Goal: Task Accomplishment & Management: Manage account settings

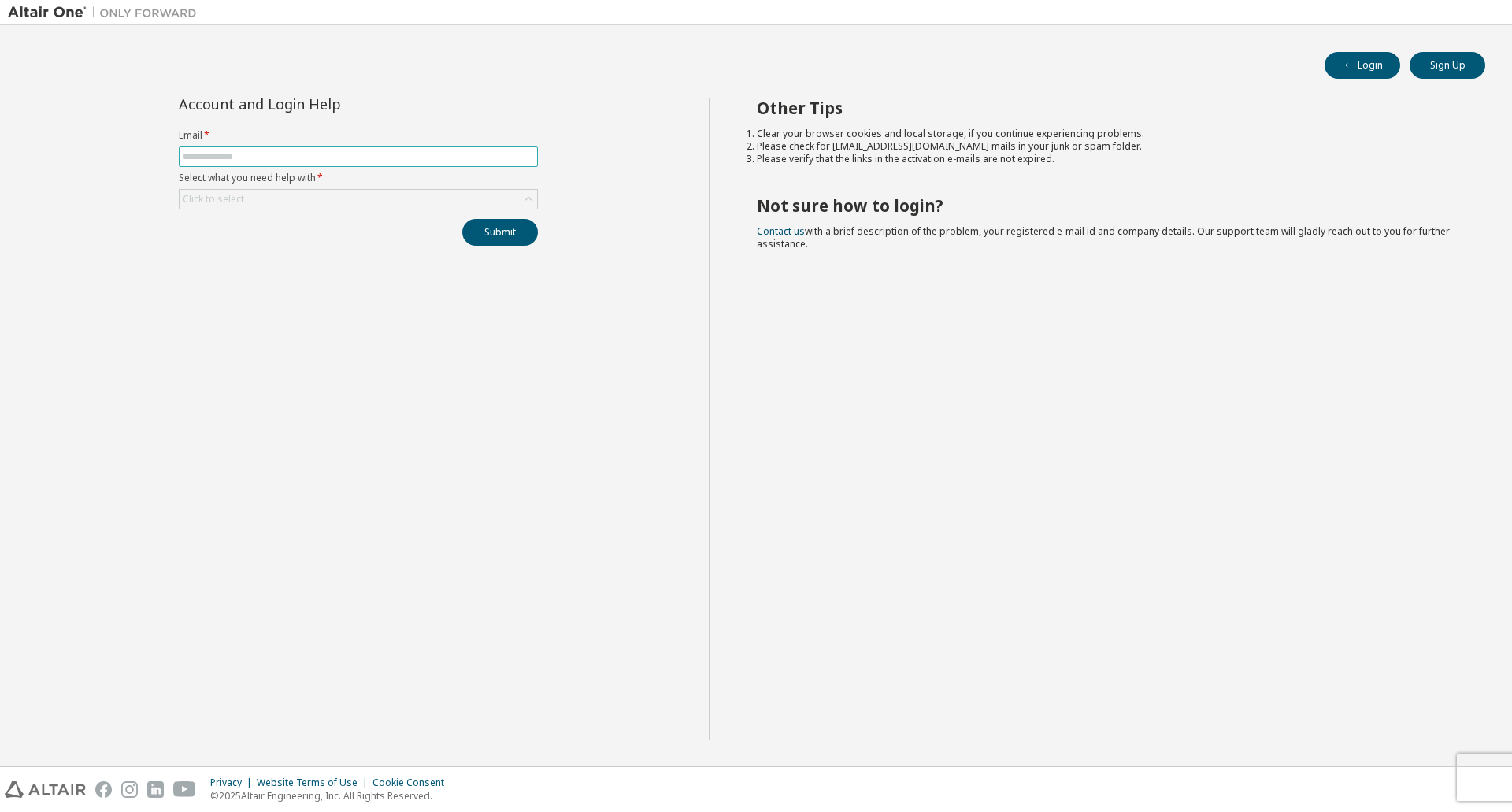
click at [253, 158] on input "text" at bounding box center [358, 157] width 351 height 13
type input "**********"
click at [400, 198] on div "Click to select" at bounding box center [358, 199] width 358 height 19
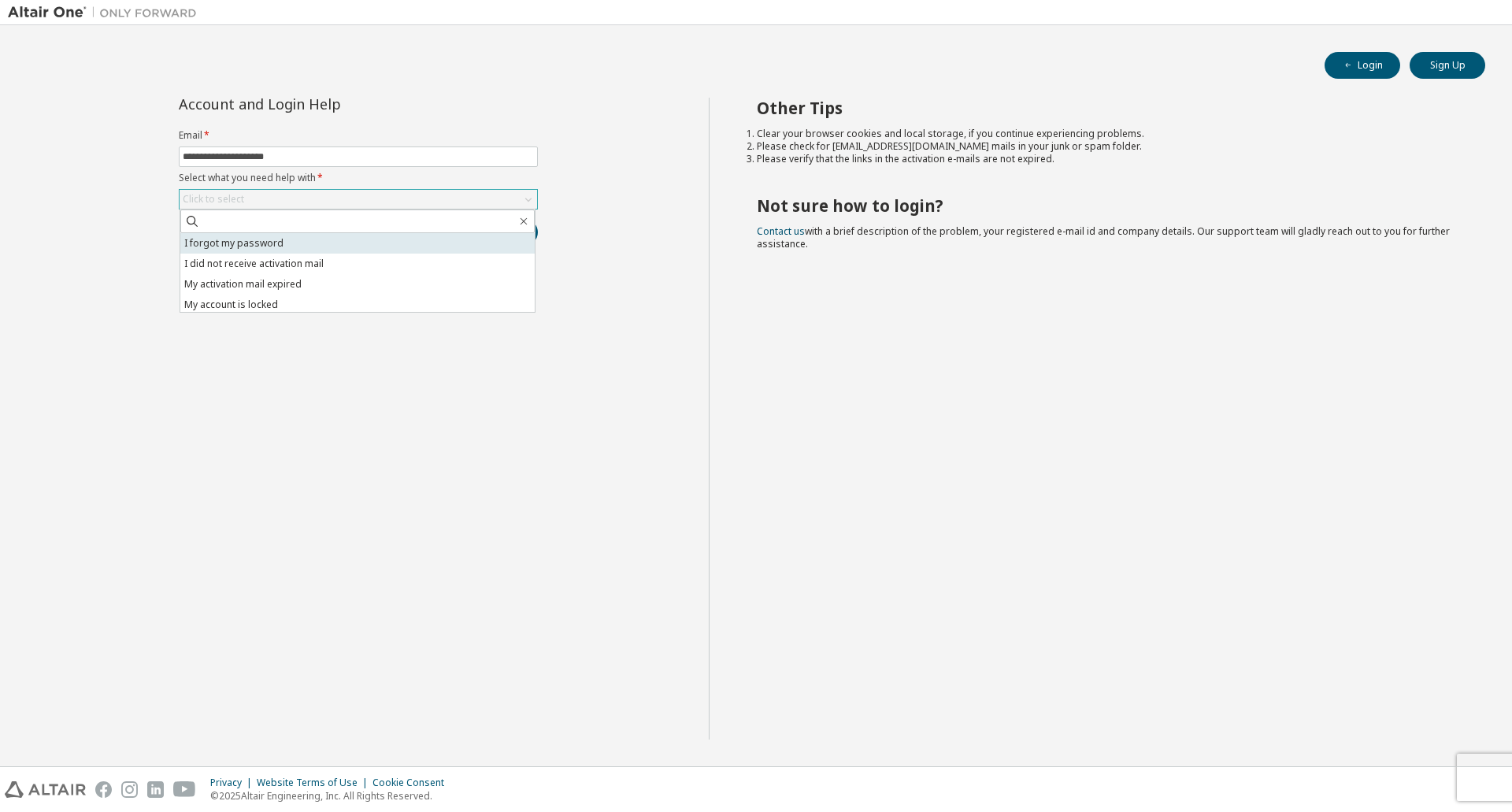
click at [302, 242] on li "I forgot my password" at bounding box center [357, 243] width 354 height 20
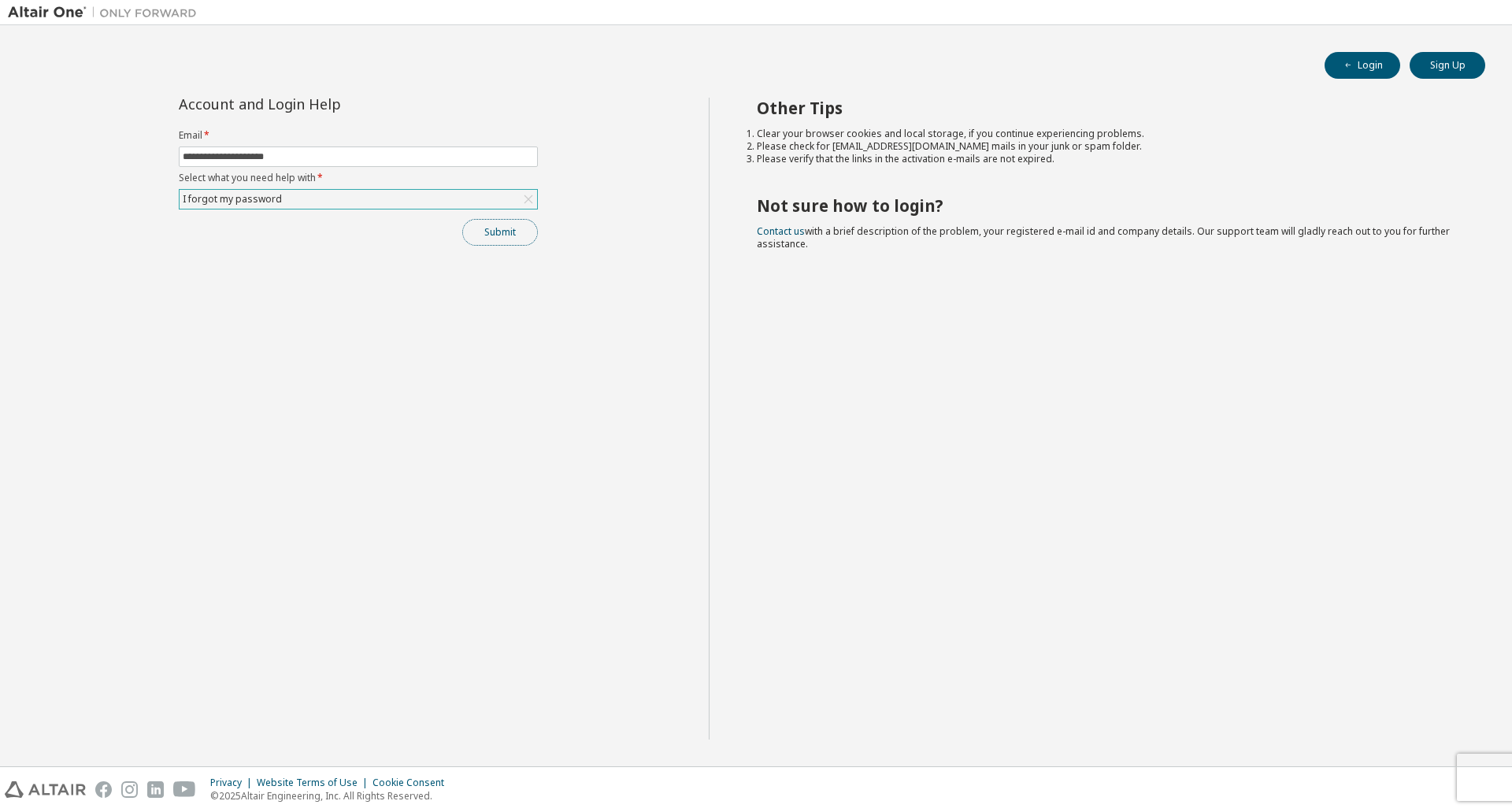
click at [522, 240] on button "Submit" at bounding box center [500, 232] width 76 height 27
click at [1361, 71] on button "Login" at bounding box center [1362, 66] width 76 height 27
click at [222, 160] on input "text" at bounding box center [358, 157] width 351 height 13
type input "**********"
click at [321, 198] on div "Click to select" at bounding box center [358, 199] width 358 height 19
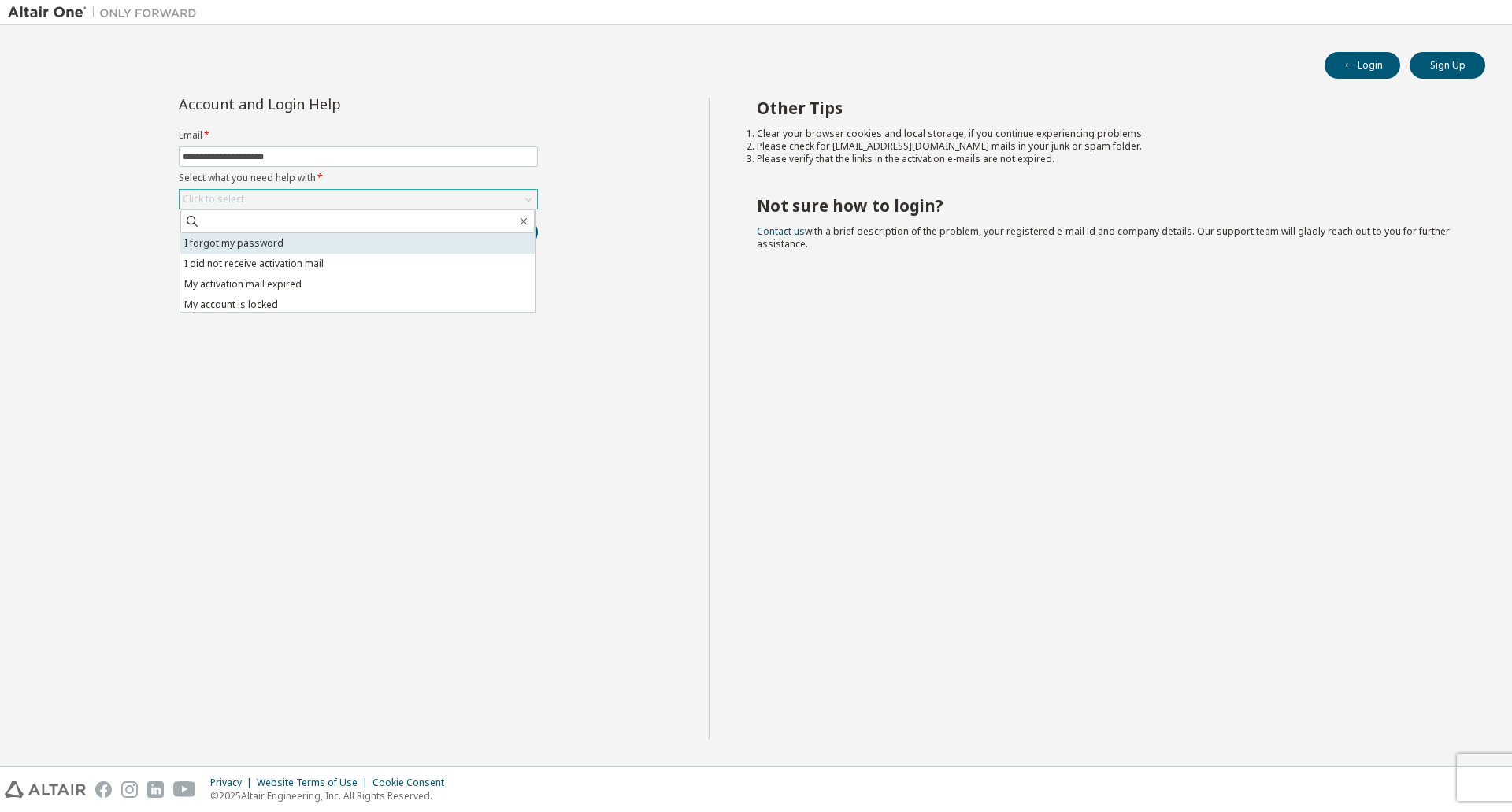
click at [252, 245] on li "I forgot my password" at bounding box center [357, 243] width 354 height 20
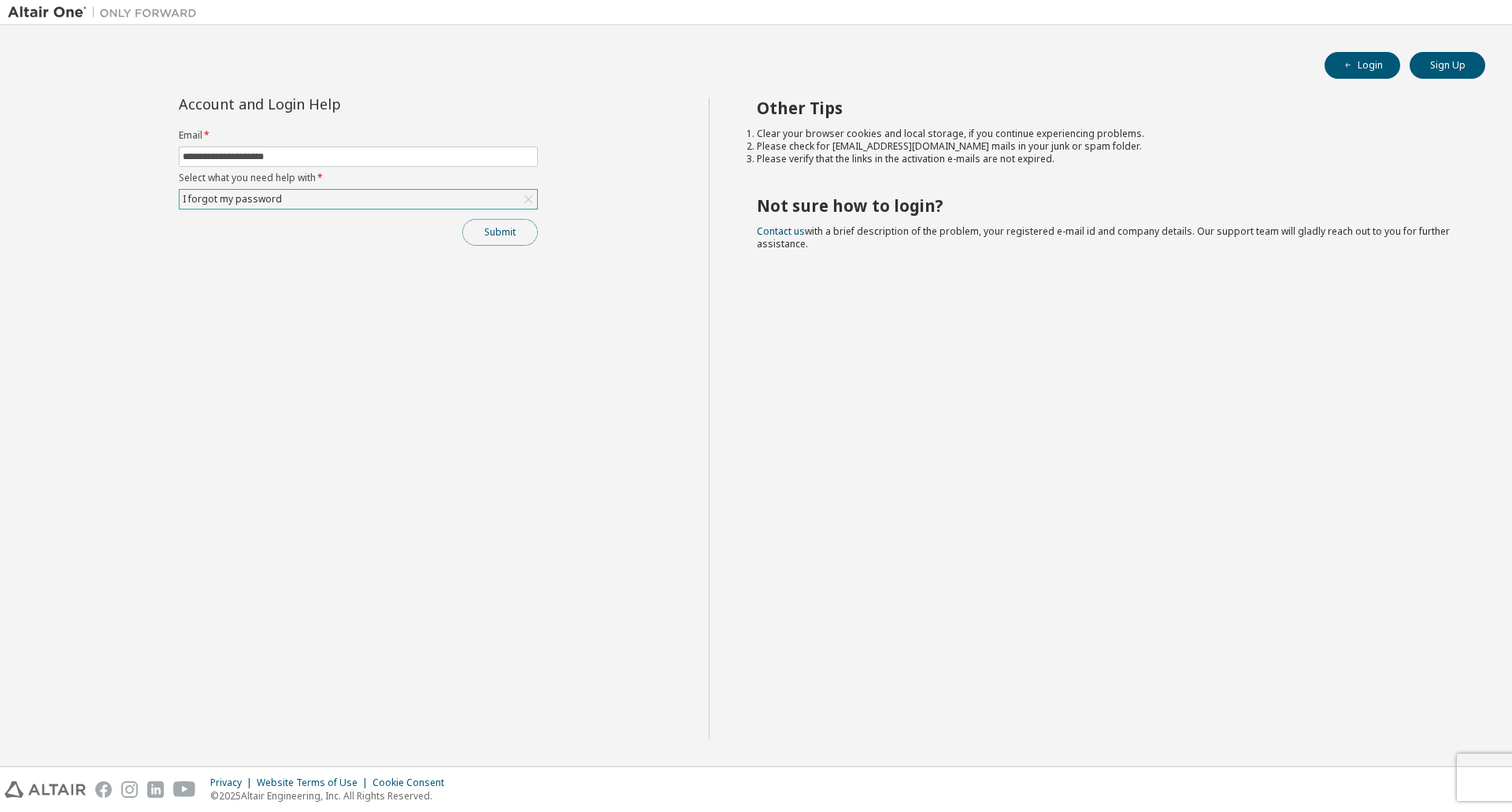
click at [480, 236] on button "Submit" at bounding box center [500, 232] width 76 height 27
click at [491, 236] on button "Submit" at bounding box center [500, 232] width 76 height 27
